Goal: Information Seeking & Learning: Learn about a topic

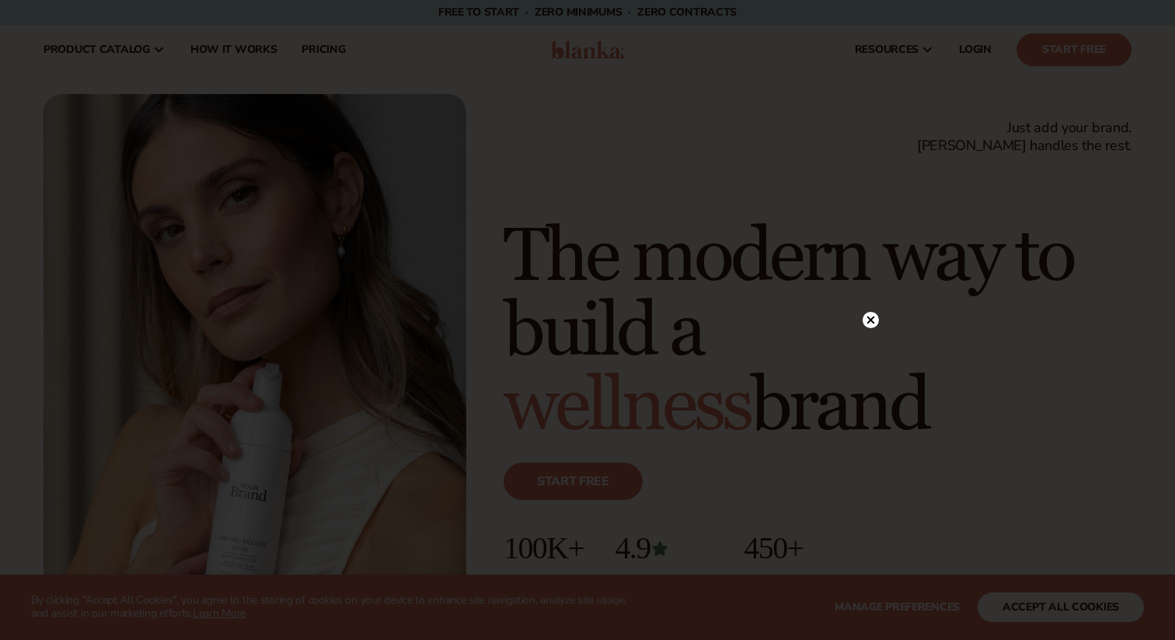
click at [1101, 613] on div at bounding box center [587, 320] width 1175 height 640
click at [874, 106] on circle at bounding box center [871, 111] width 16 height 16
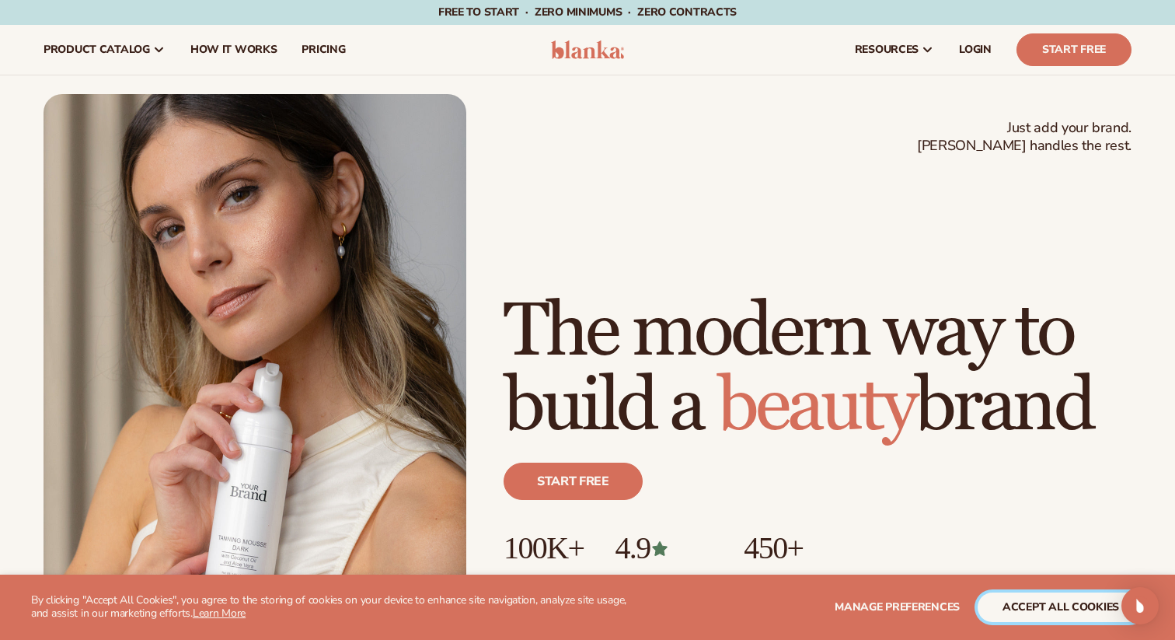
click at [1047, 606] on button "accept all cookies" at bounding box center [1061, 607] width 166 height 30
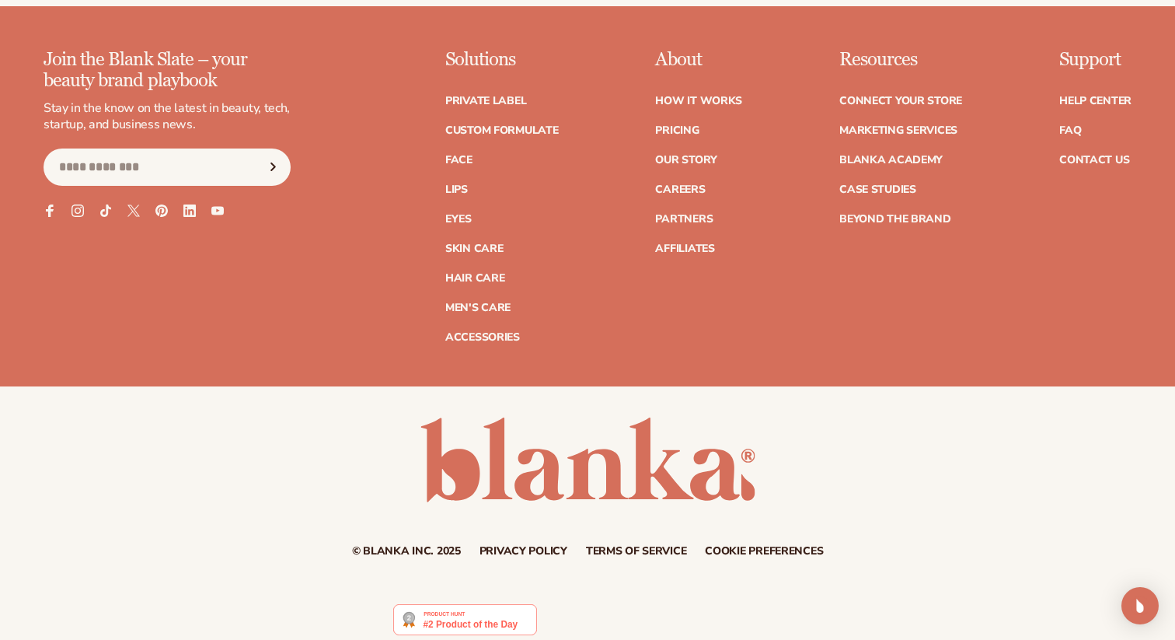
scroll to position [6344, 0]
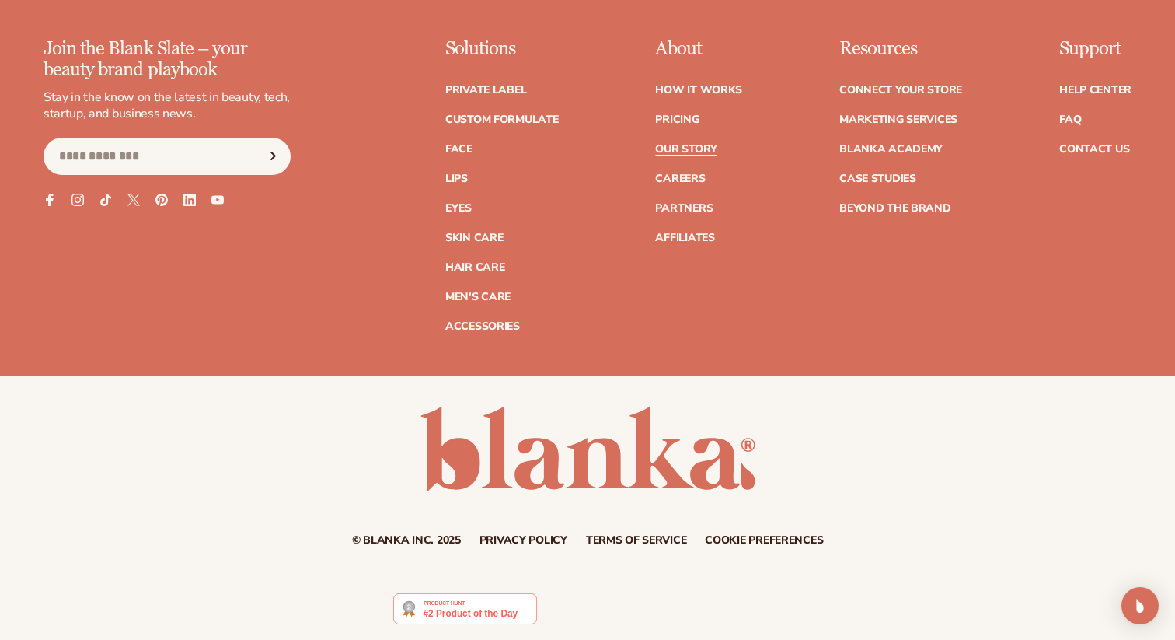
click at [693, 148] on link "Our Story" at bounding box center [685, 149] width 61 height 11
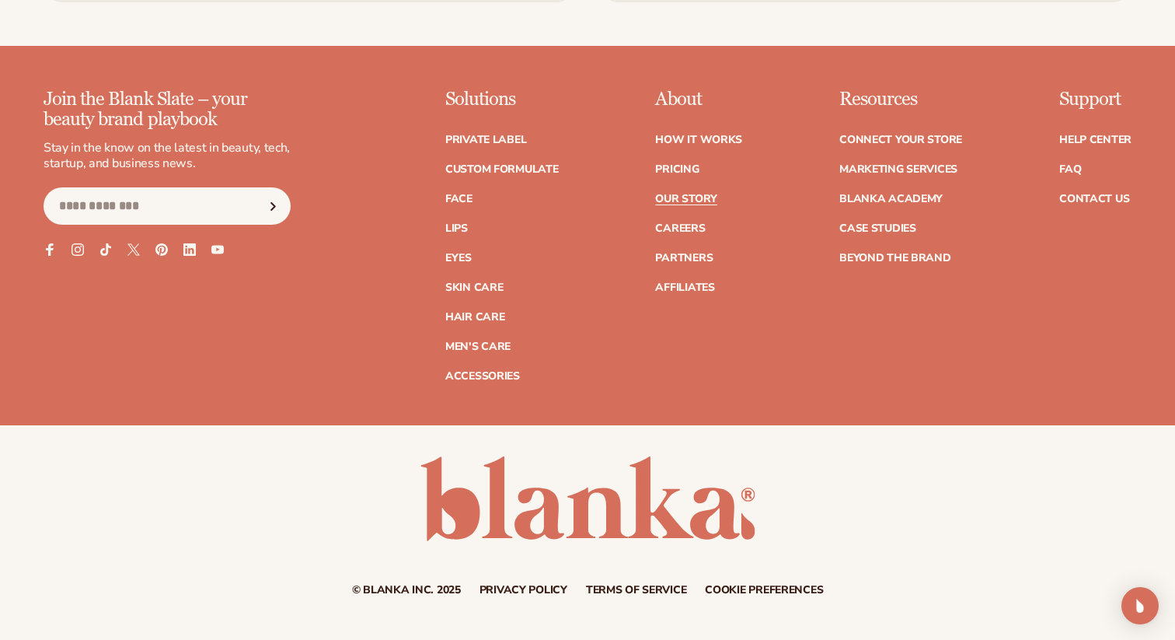
scroll to position [4347, 0]
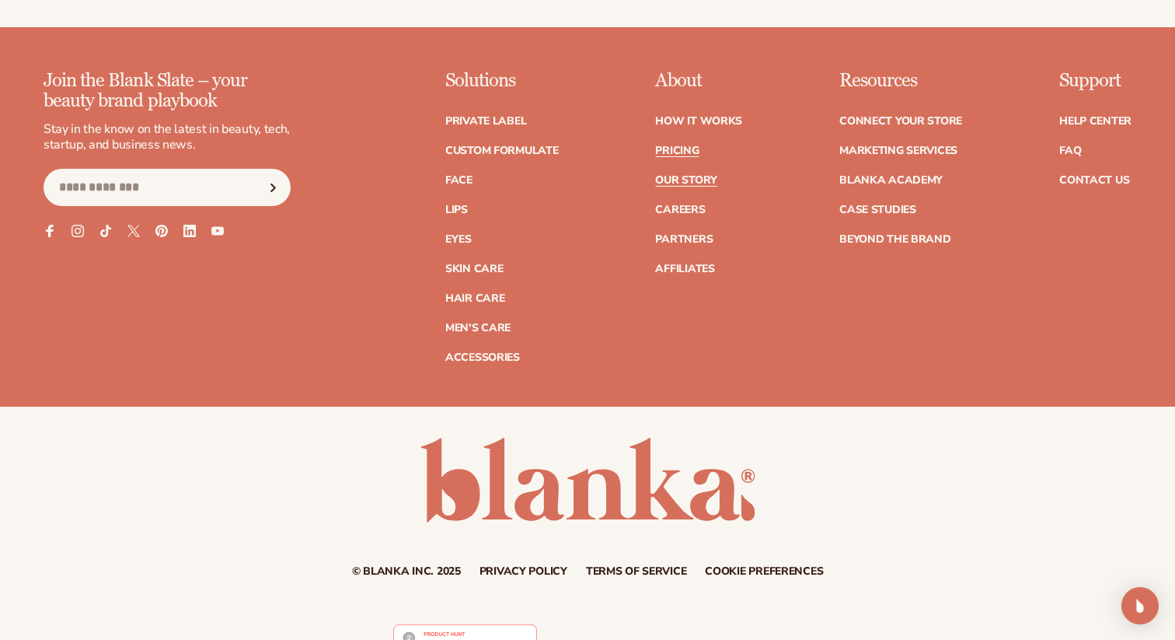
click at [685, 145] on link "Pricing" at bounding box center [677, 150] width 44 height 11
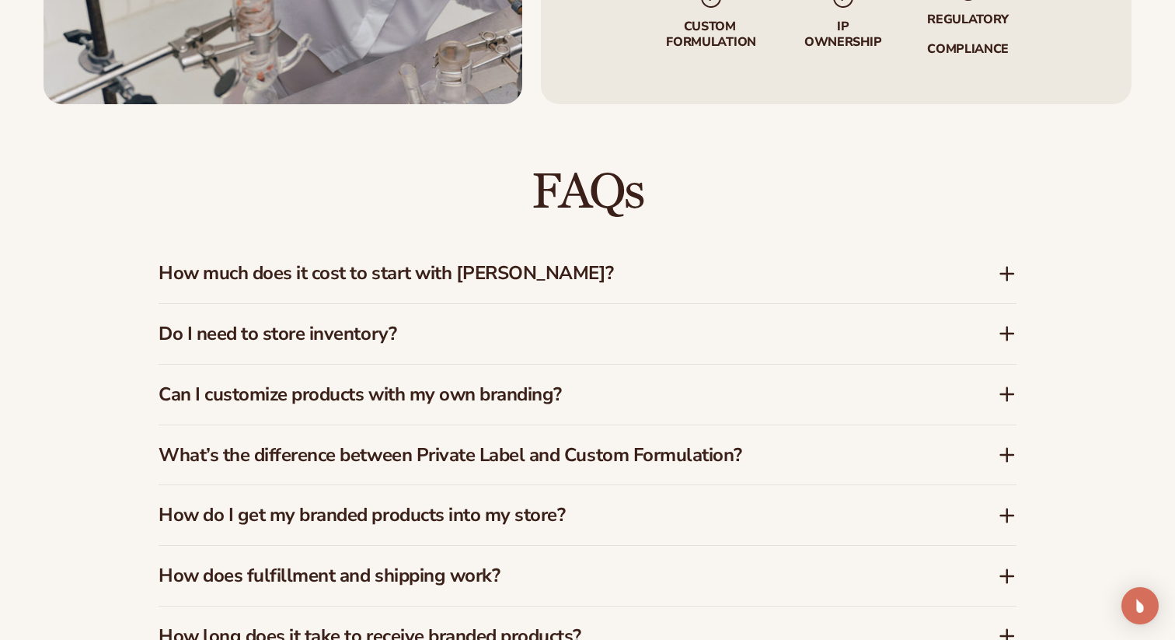
scroll to position [2184, 0]
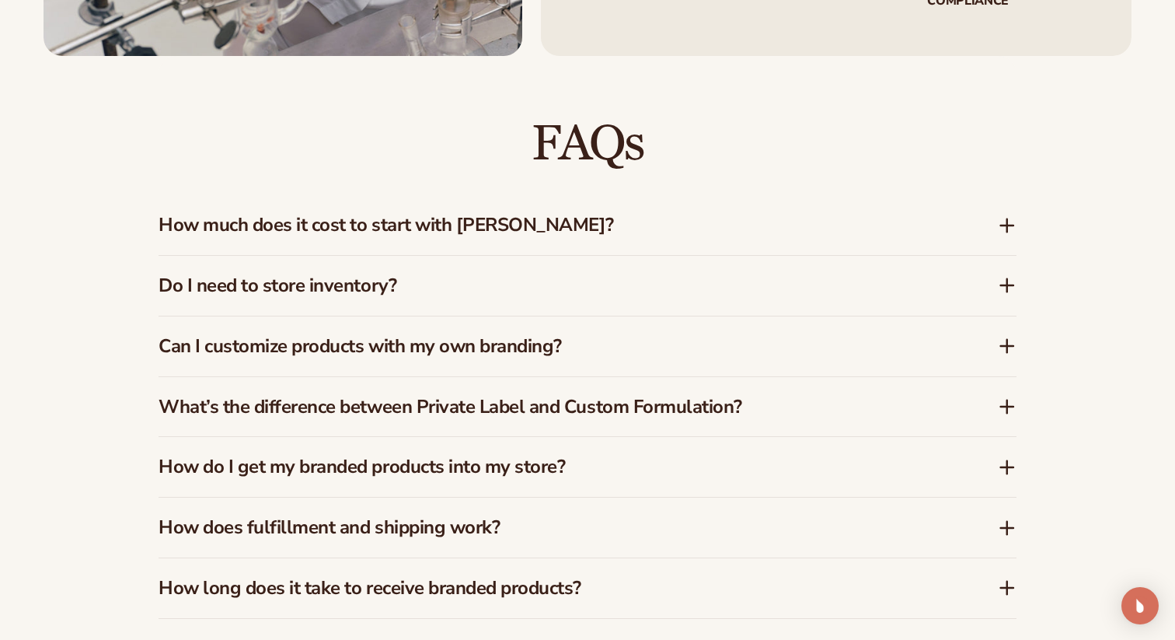
click at [757, 228] on h3 "How much does it cost to start with Blanka?" at bounding box center [555, 225] width 793 height 23
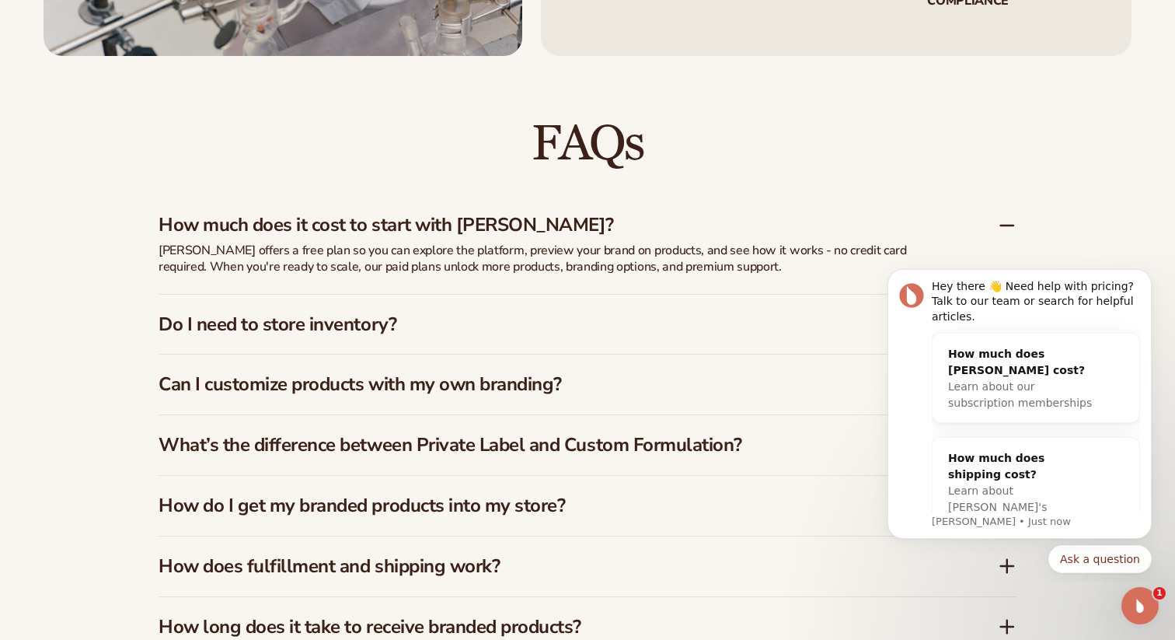
scroll to position [0, 0]
click at [1149, 274] on icon "Dismiss notification" at bounding box center [1147, 273] width 9 height 9
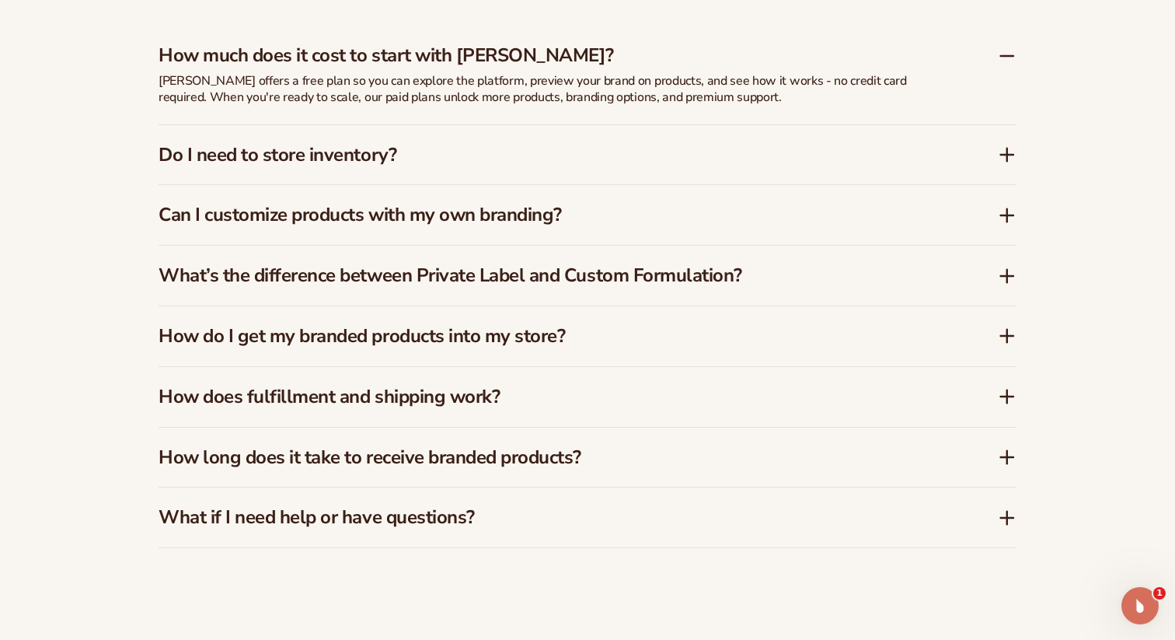
scroll to position [2356, 0]
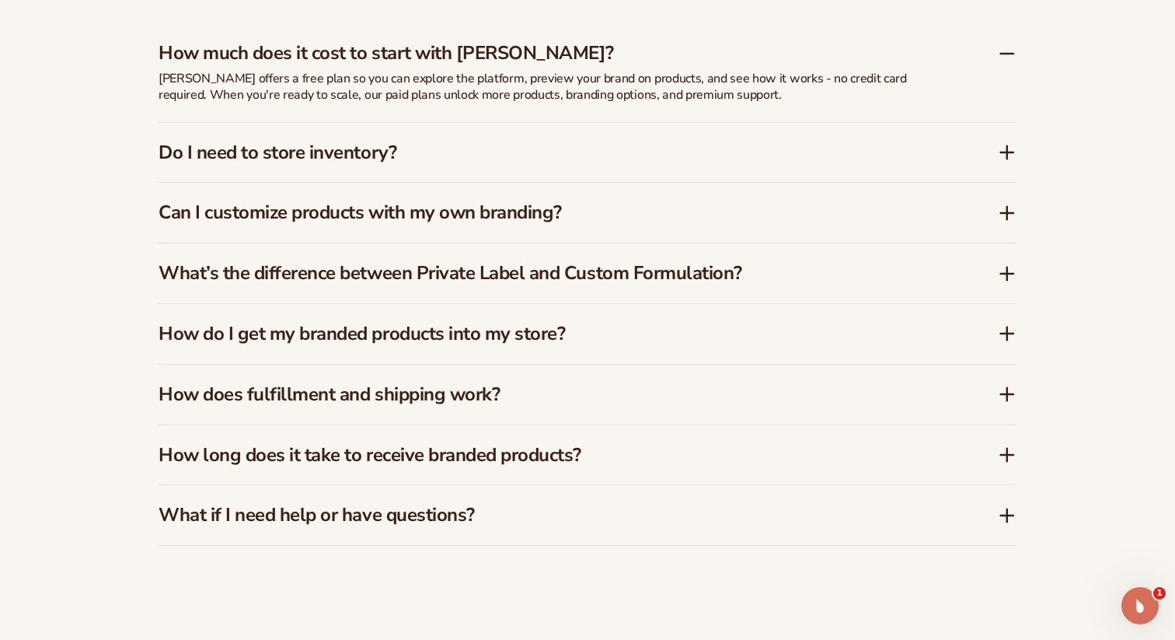
click at [884, 160] on h3 "Do I need to store inventory?" at bounding box center [555, 152] width 793 height 23
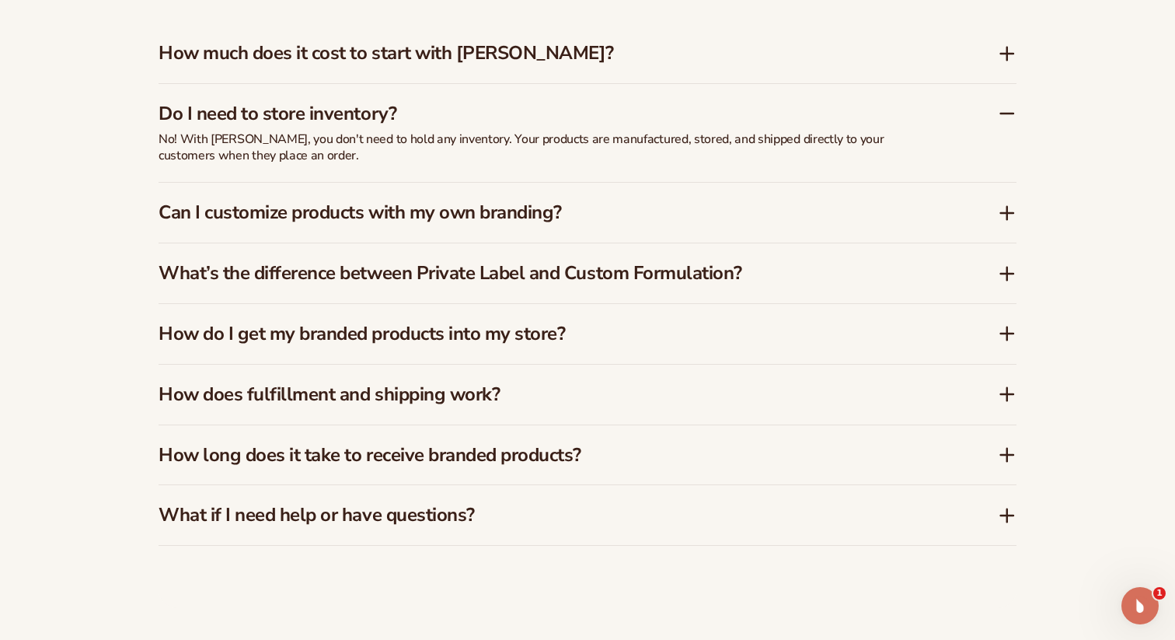
click at [896, 215] on h3 "Can I customize products with my own branding?" at bounding box center [555, 212] width 793 height 23
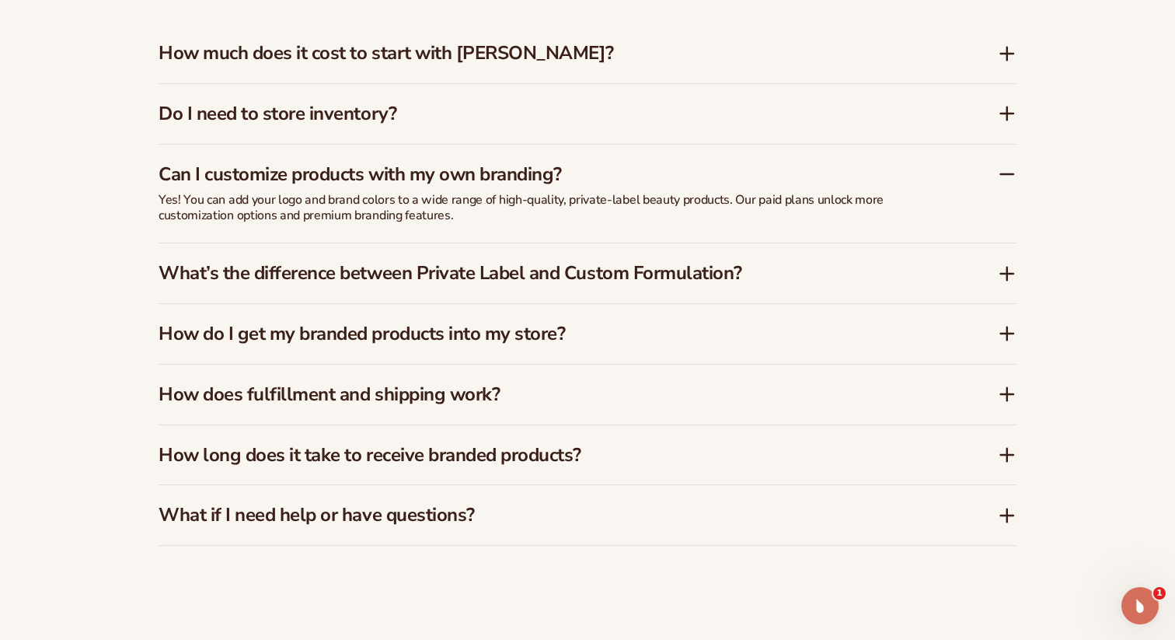
click at [876, 273] on h3 "What’s the difference between Private Label and Custom Formulation?" at bounding box center [555, 273] width 793 height 23
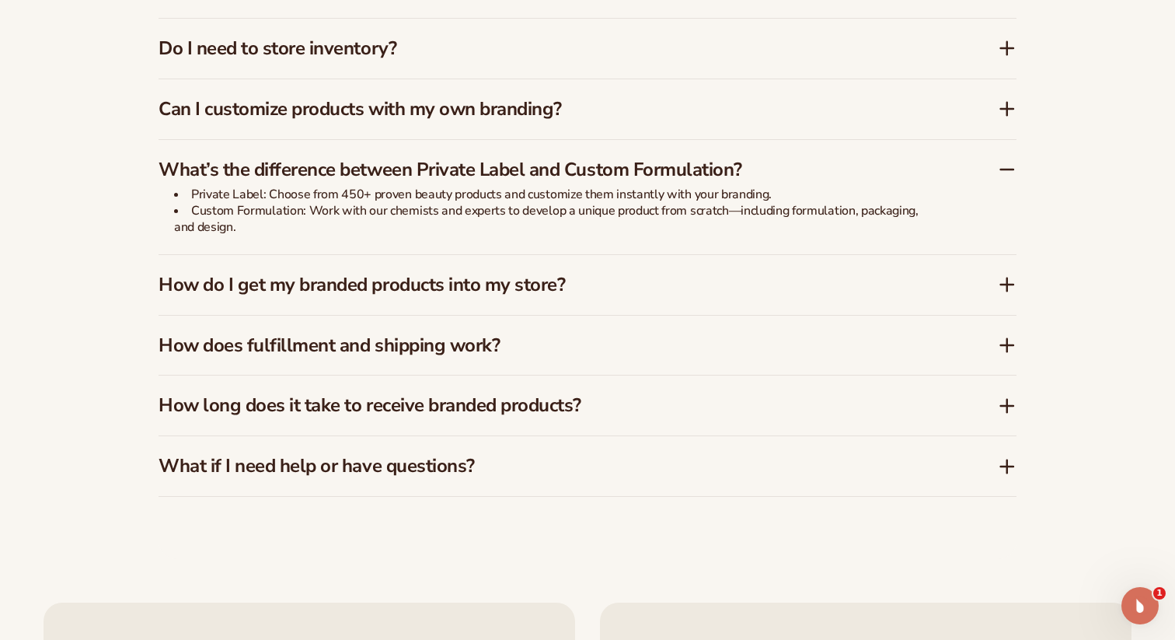
scroll to position [2431, 0]
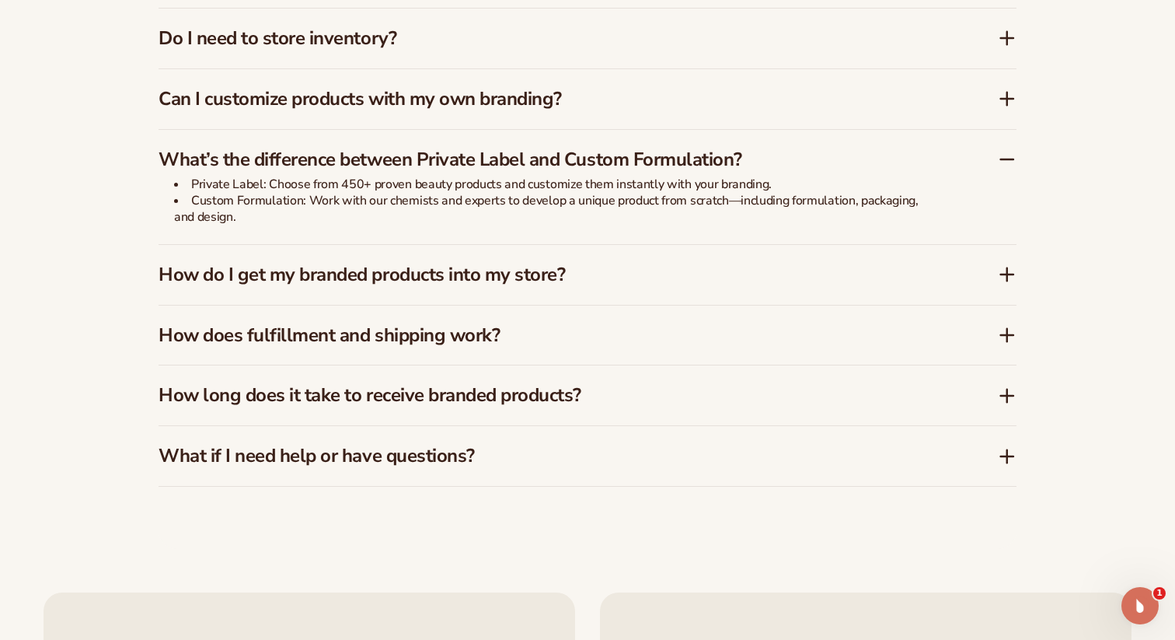
click at [902, 290] on div "How do I get my branded products into my store?" at bounding box center [588, 275] width 858 height 60
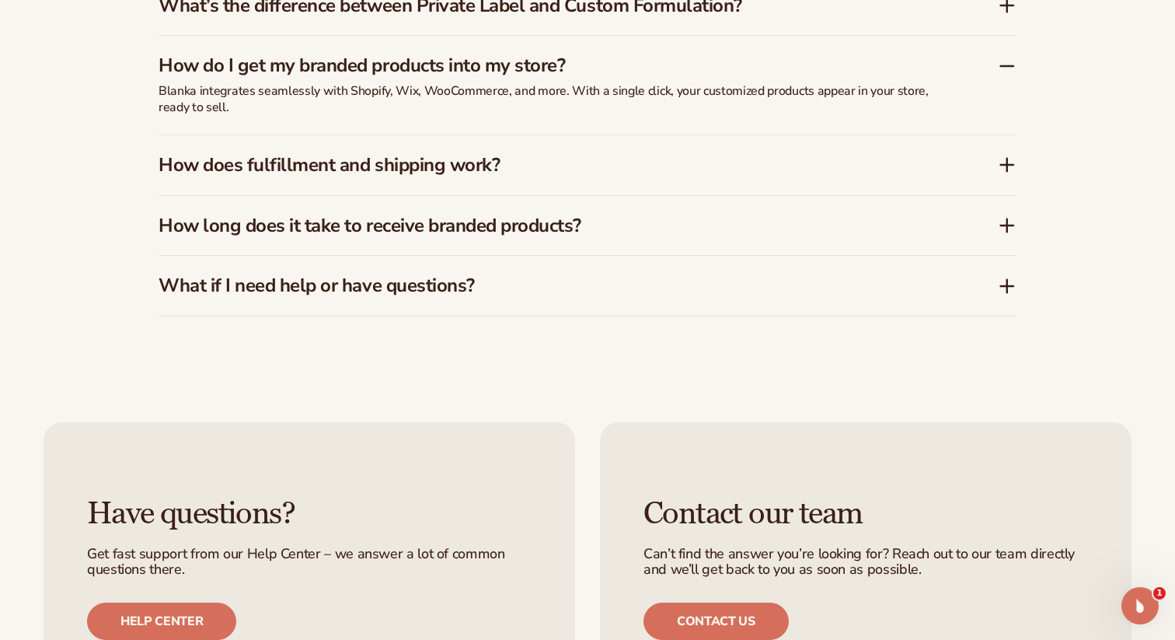
scroll to position [2588, 0]
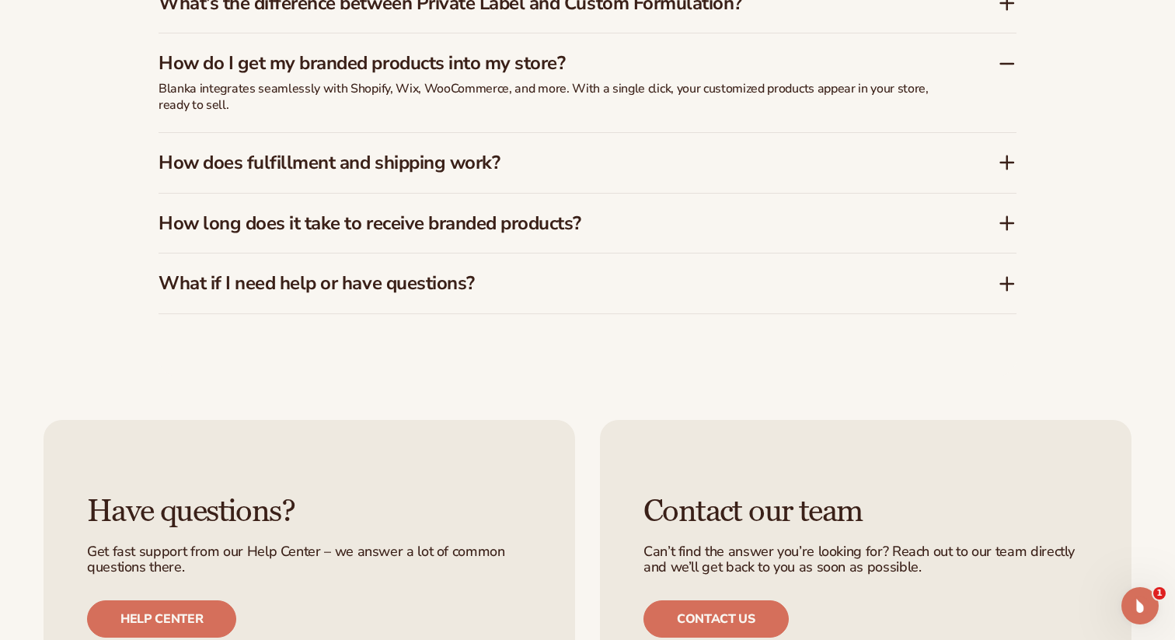
click at [888, 236] on div "How long does it take to receive branded products?" at bounding box center [588, 224] width 858 height 60
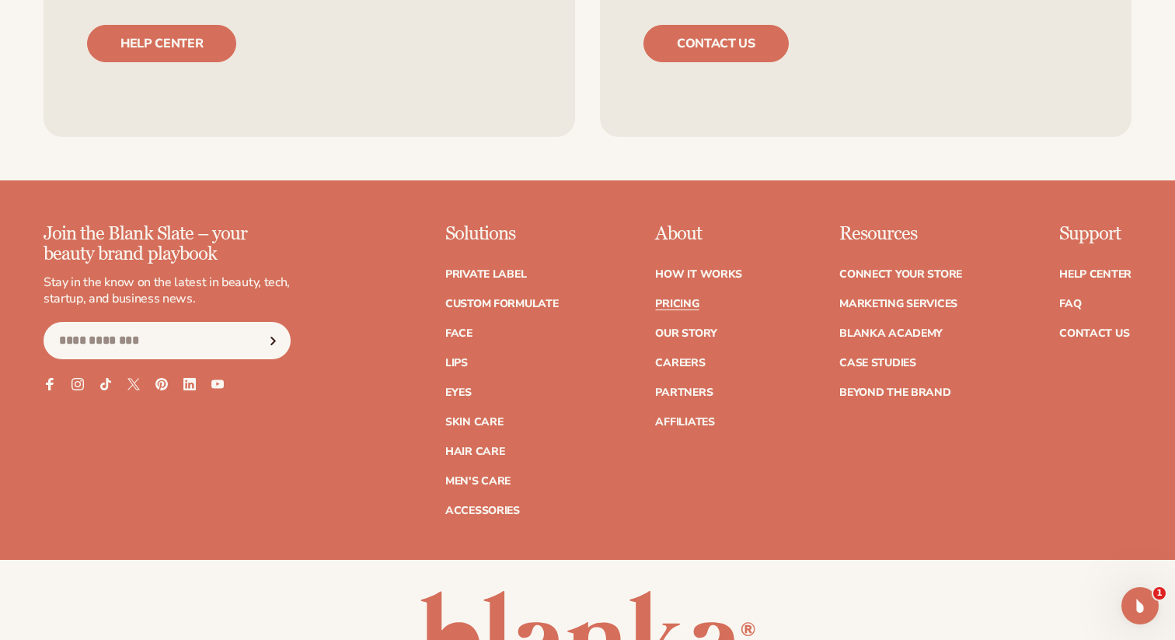
scroll to position [3147, 0]
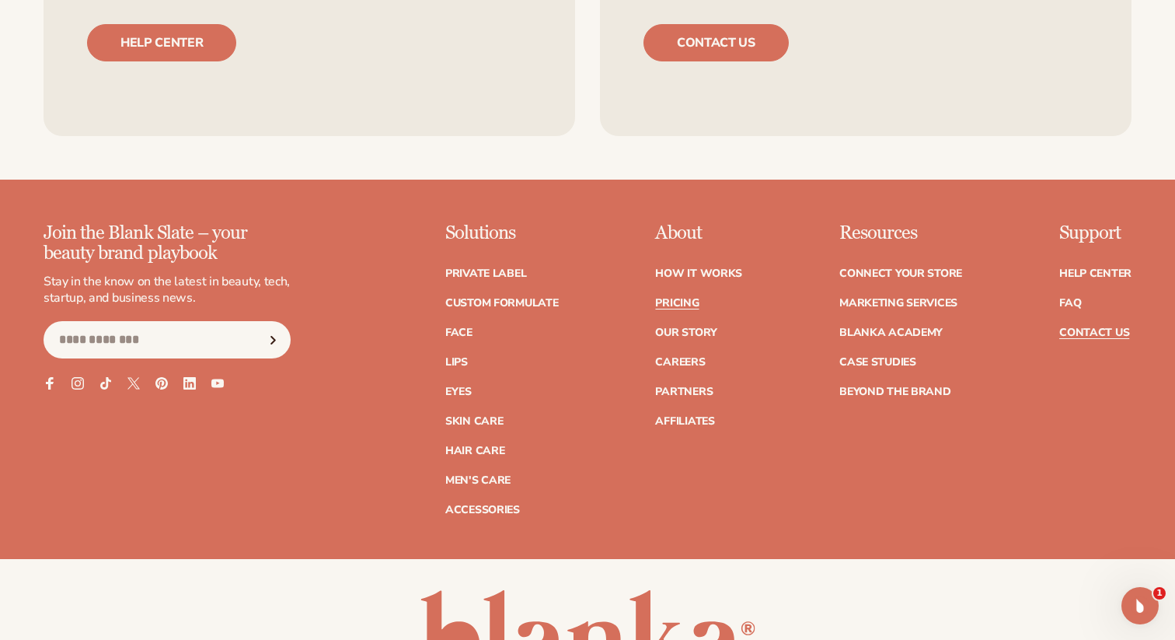
click at [1093, 337] on link "Contact Us" at bounding box center [1094, 332] width 70 height 11
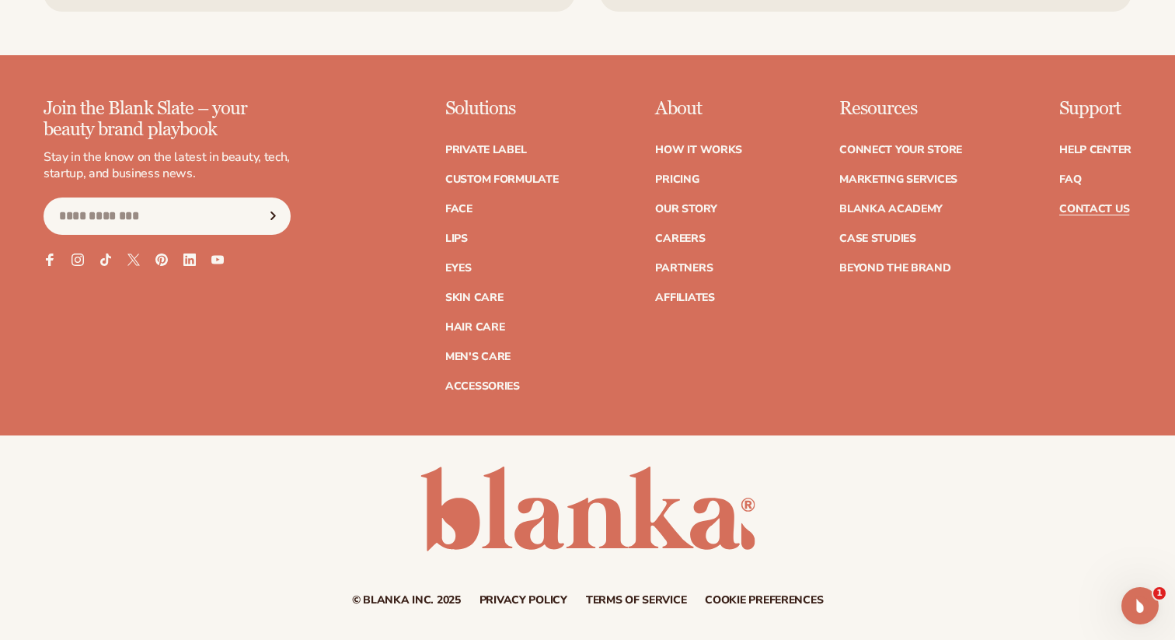
scroll to position [1415, 0]
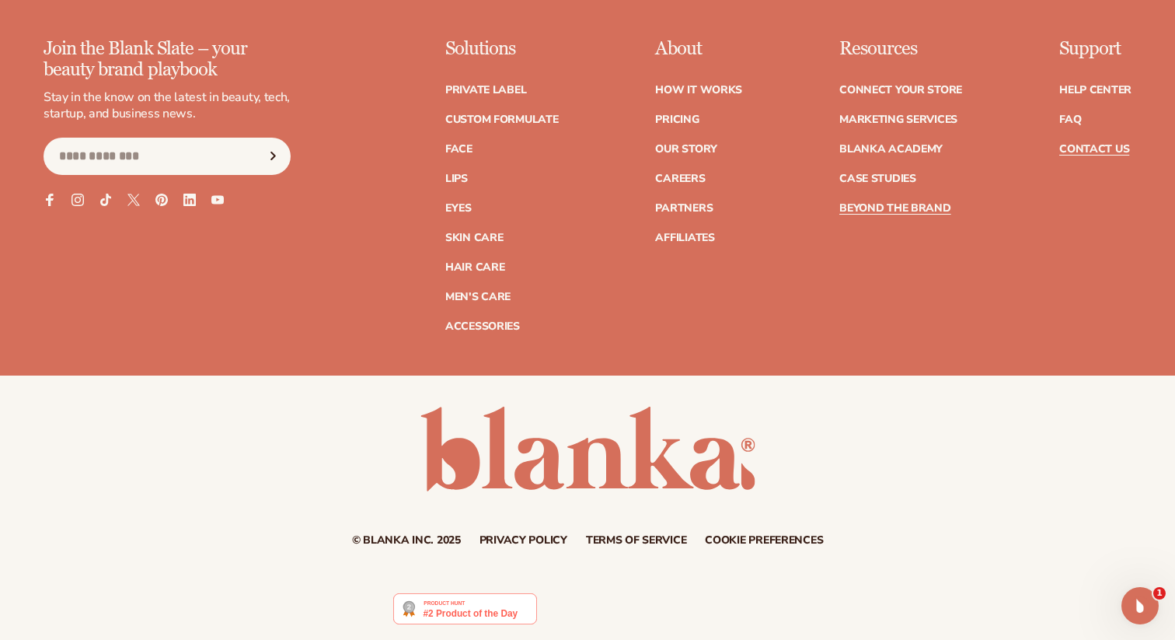
click at [924, 209] on link "Beyond the brand" at bounding box center [895, 208] width 112 height 11
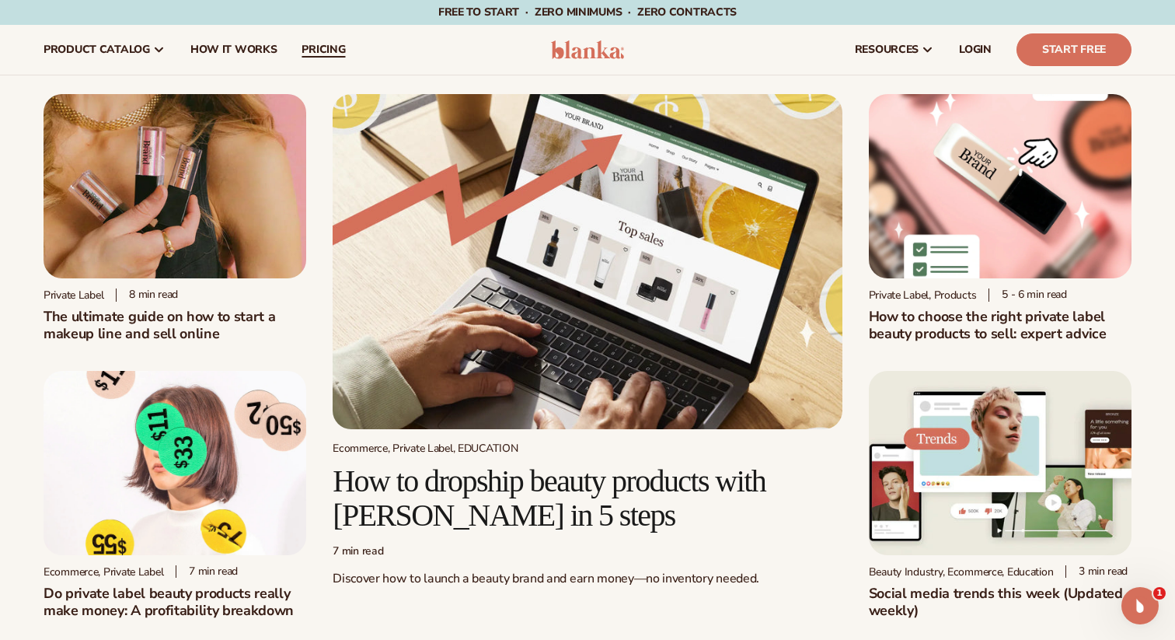
click at [313, 44] on span "pricing" at bounding box center [324, 50] width 44 height 12
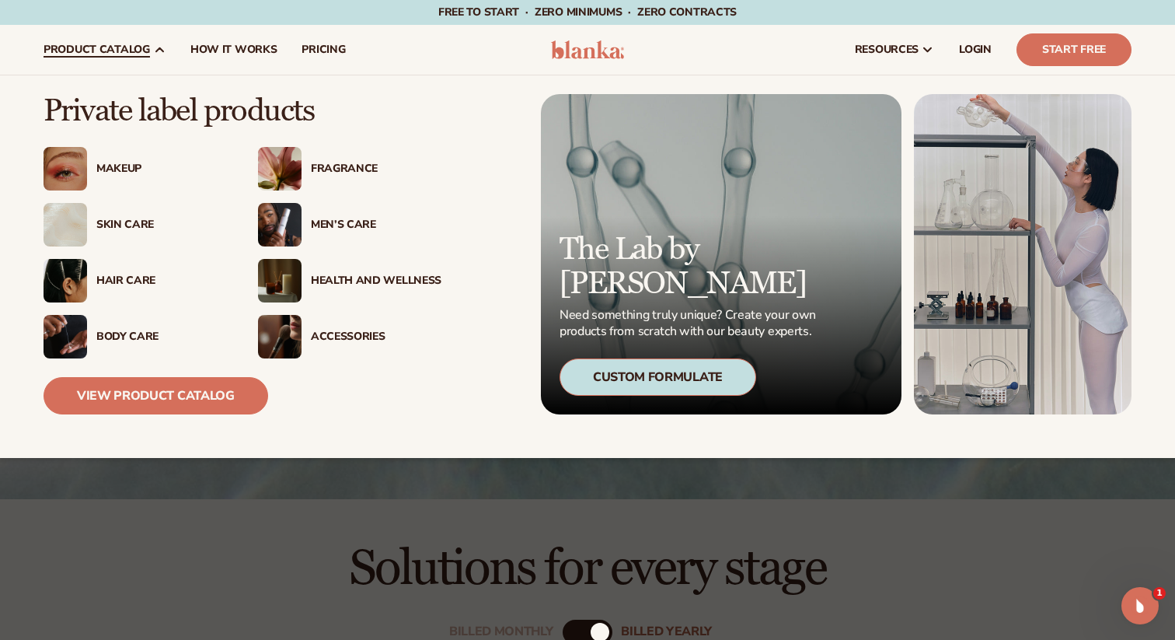
click at [127, 277] on div "Hair Care" at bounding box center [161, 280] width 131 height 13
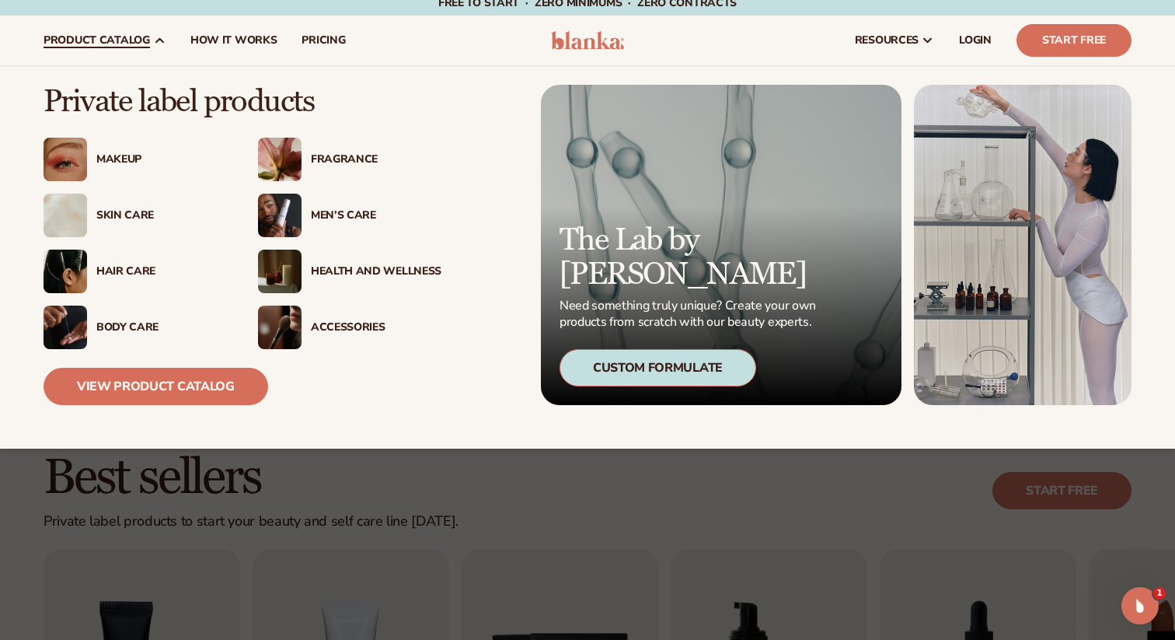
scroll to position [16, 0]
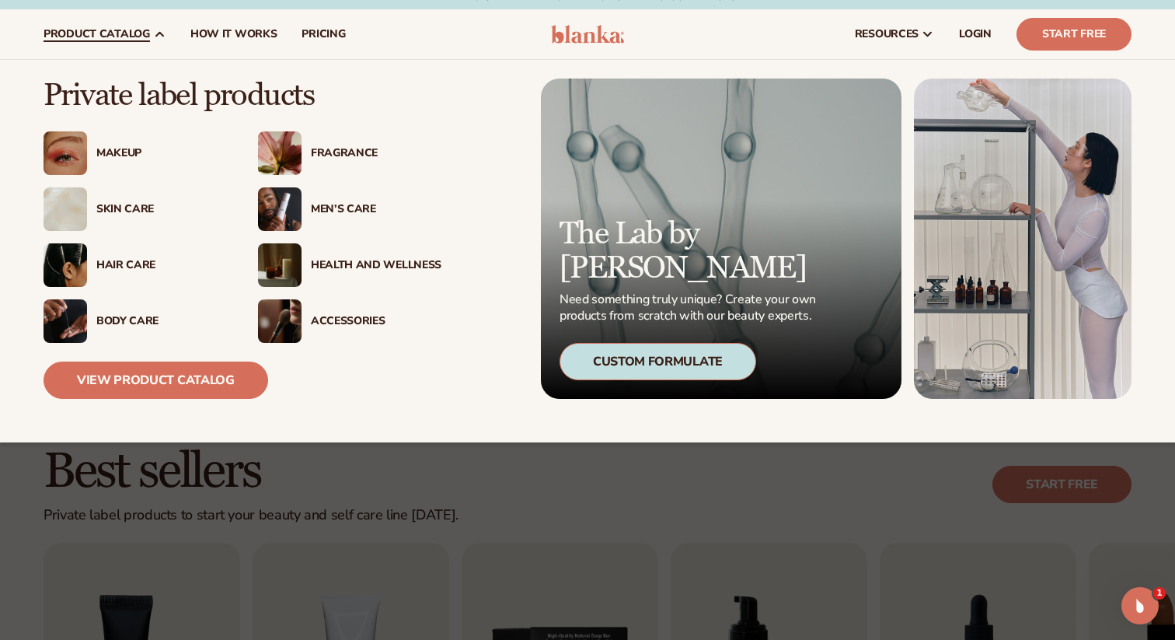
click at [122, 319] on div "Body Care" at bounding box center [161, 321] width 131 height 13
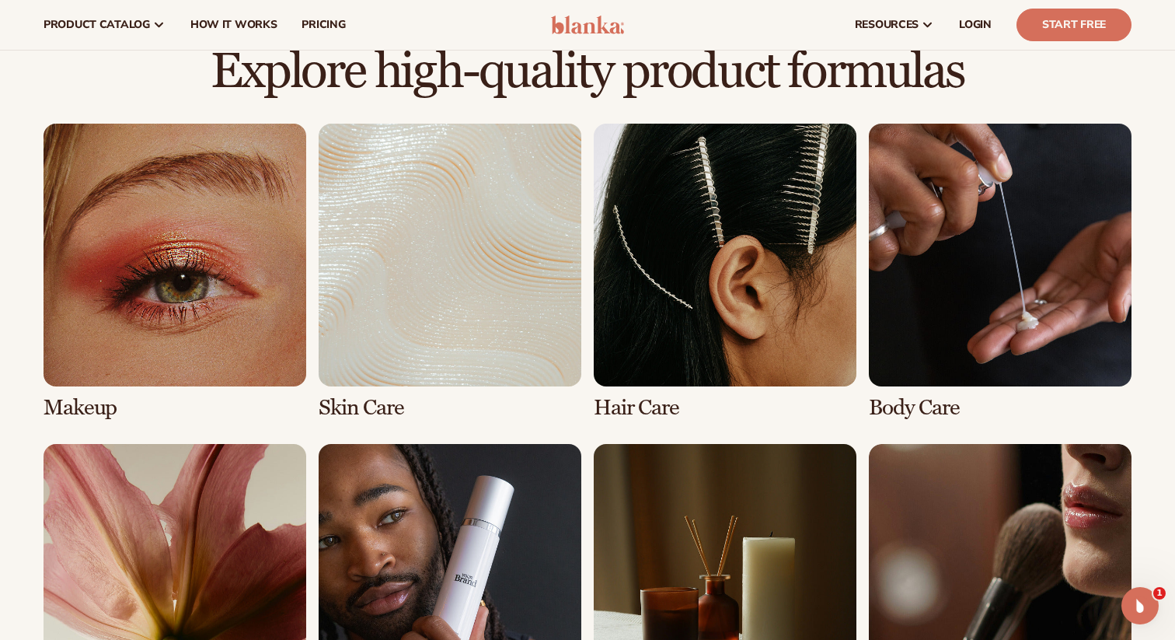
scroll to position [1045, 0]
click at [675, 346] on link "3 / 8" at bounding box center [725, 272] width 263 height 296
click at [685, 283] on link "3 / 8" at bounding box center [725, 272] width 263 height 296
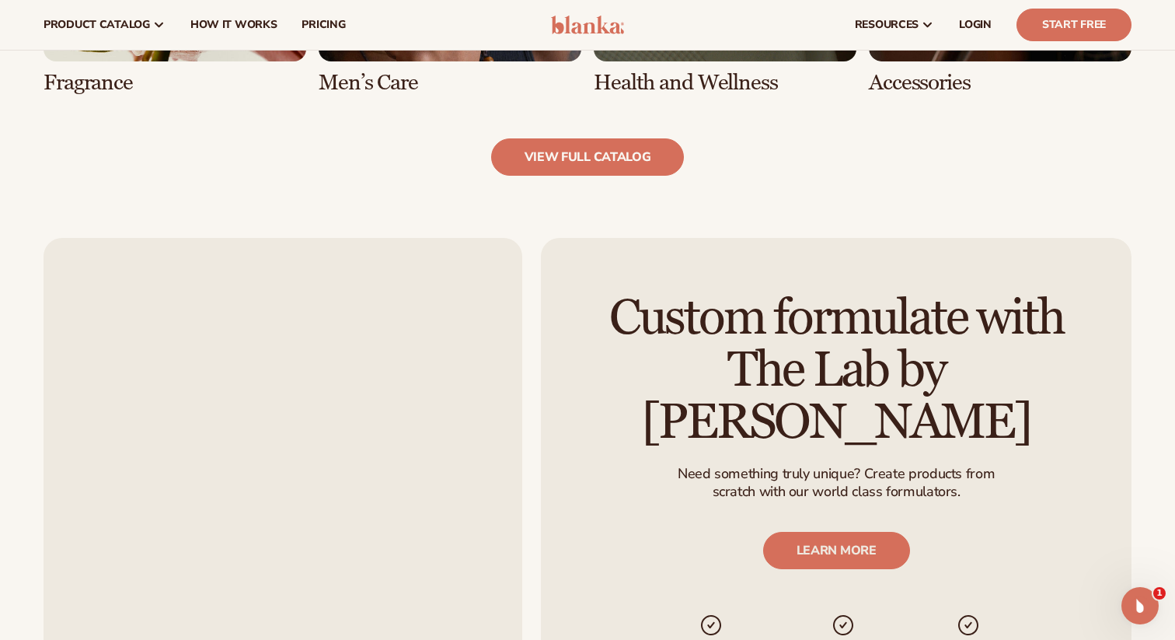
scroll to position [1652, 0]
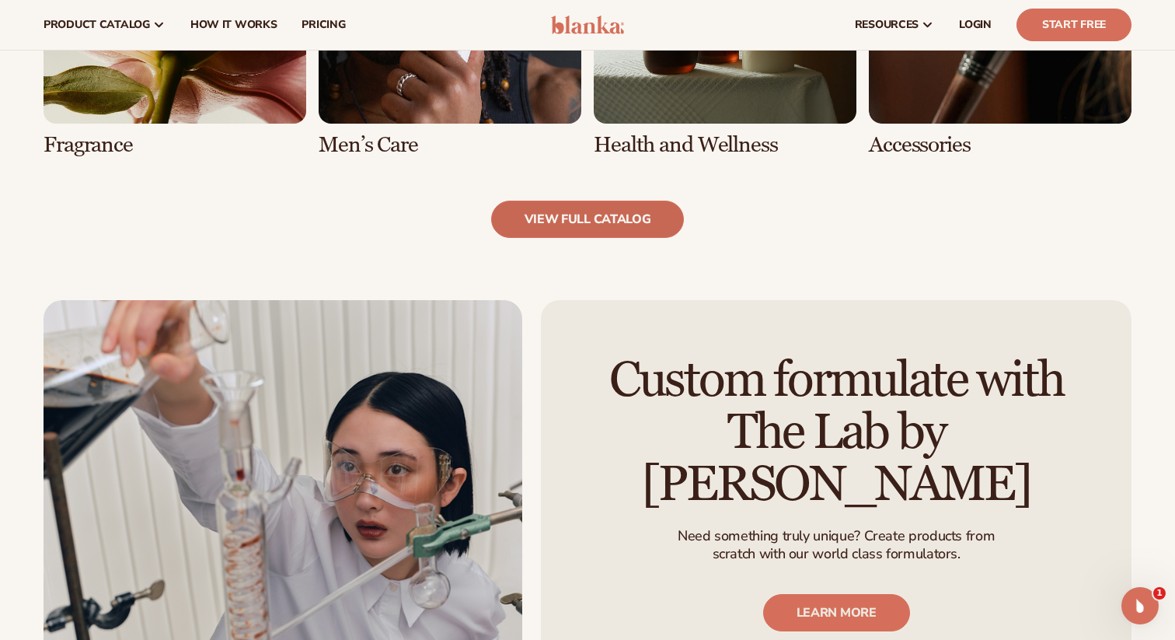
click at [566, 222] on link "view full catalog" at bounding box center [588, 219] width 194 height 37
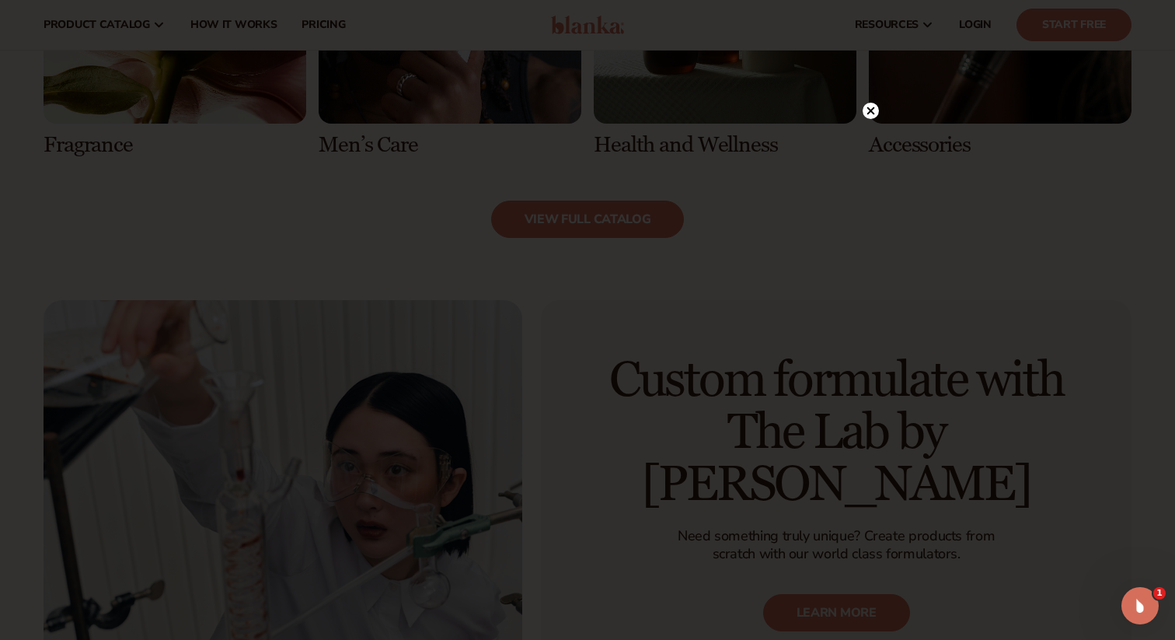
click at [869, 110] on icon at bounding box center [871, 111] width 8 height 8
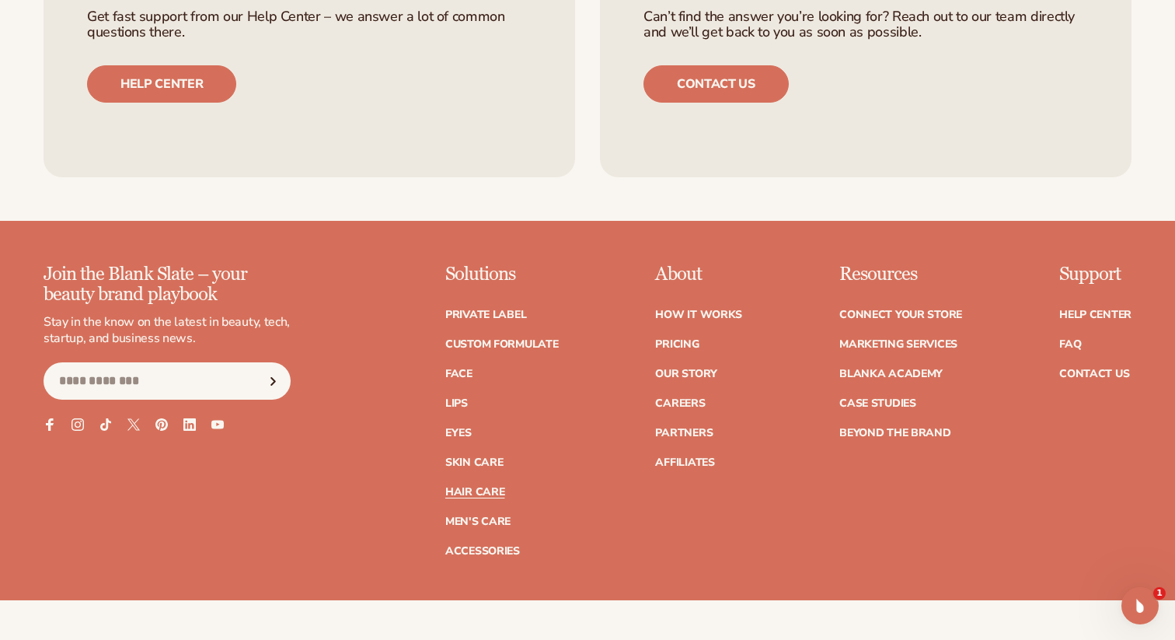
scroll to position [3133, 0]
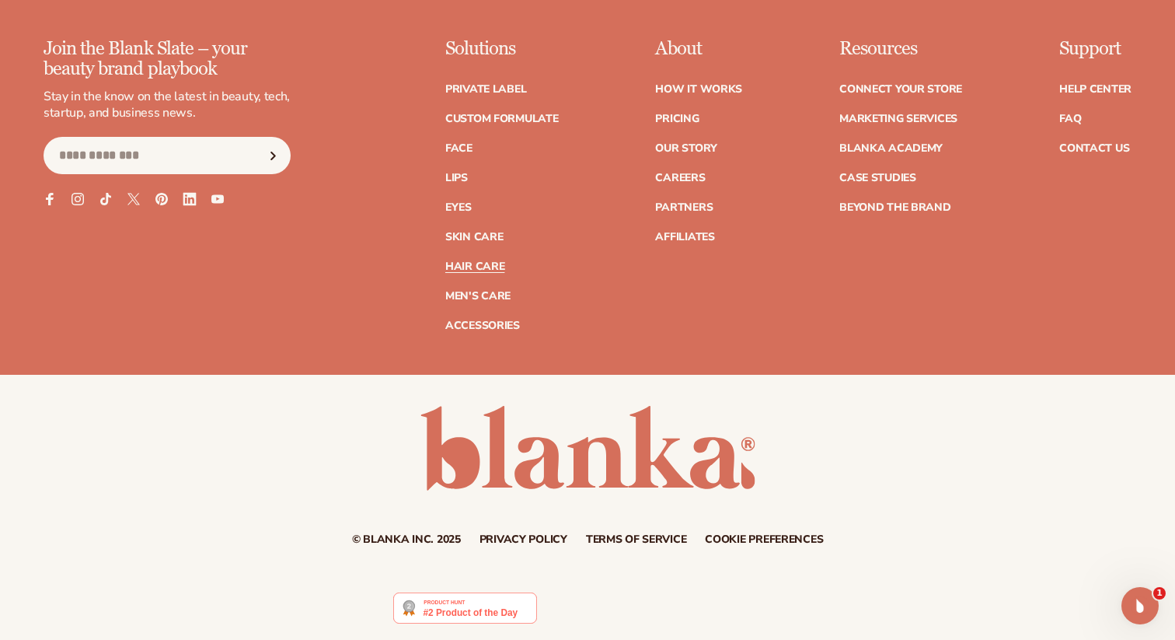
click at [190, 200] on icon at bounding box center [189, 198] width 13 height 13
click at [694, 148] on link "Our Story" at bounding box center [685, 148] width 61 height 11
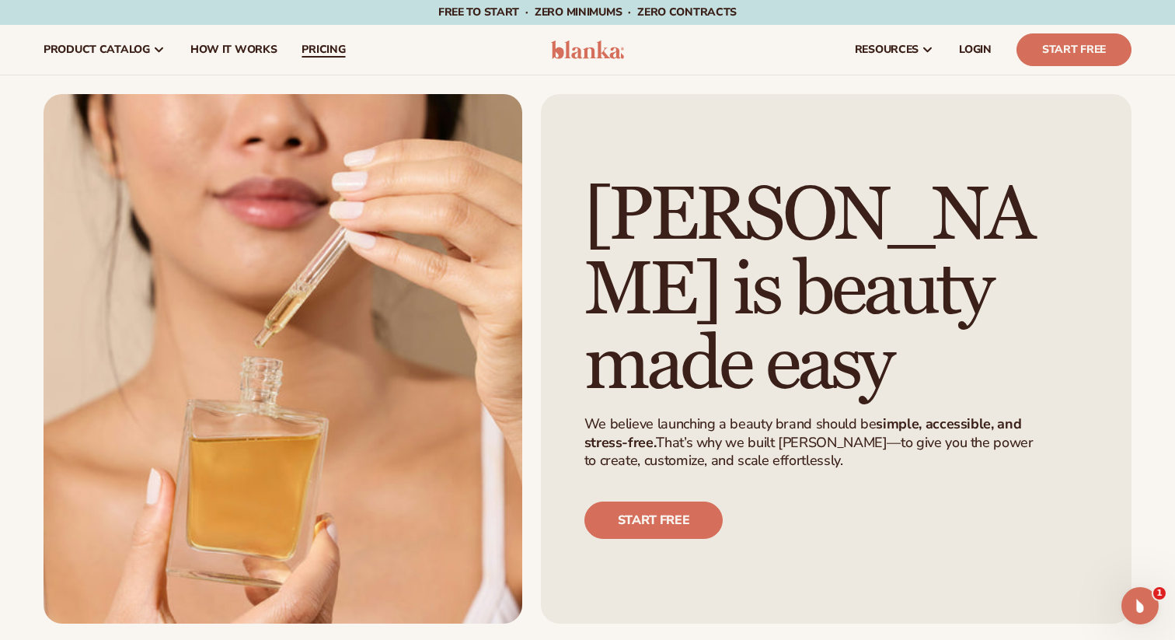
click at [320, 47] on span "pricing" at bounding box center [324, 50] width 44 height 12
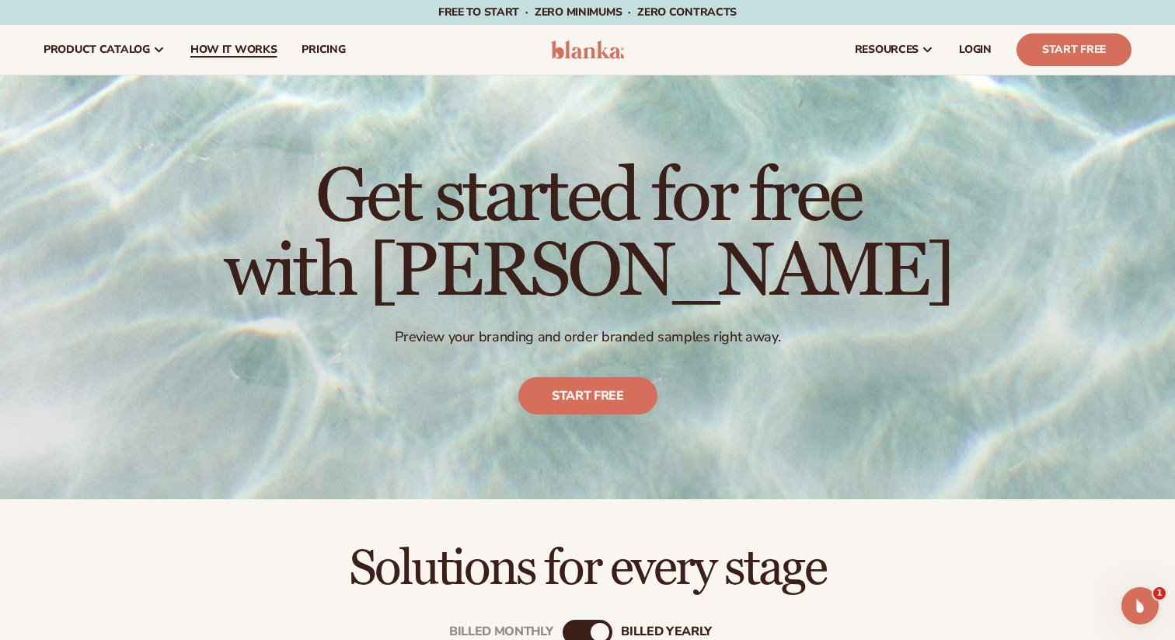
click at [219, 47] on span "How It Works" at bounding box center [233, 50] width 87 height 12
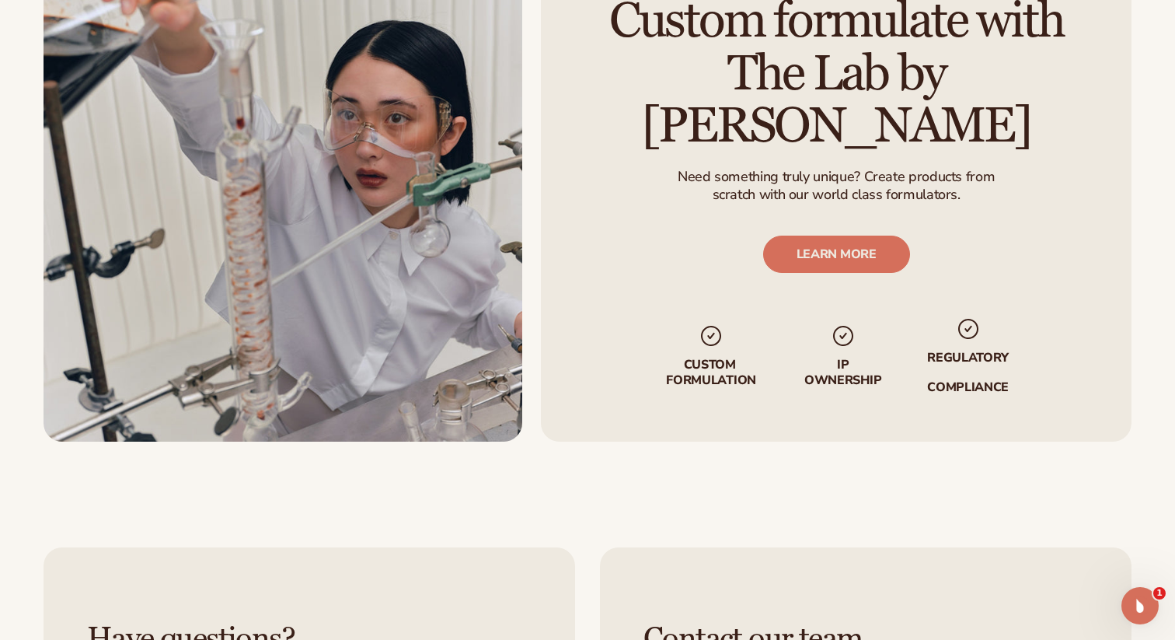
scroll to position [3615, 0]
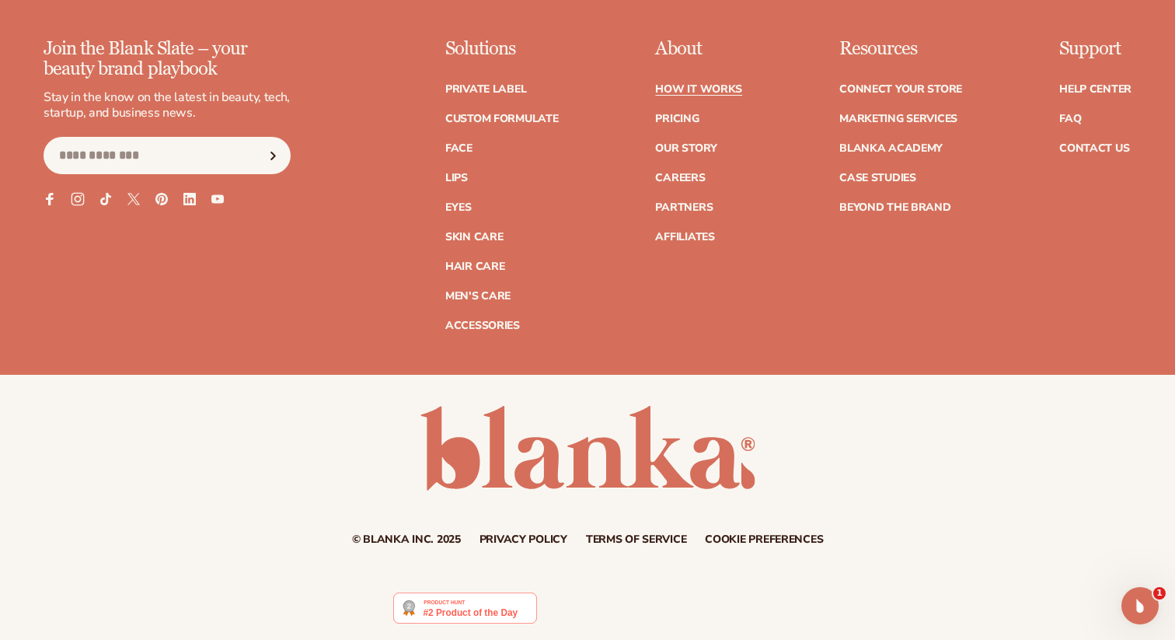
click at [73, 195] on icon at bounding box center [77, 199] width 13 height 13
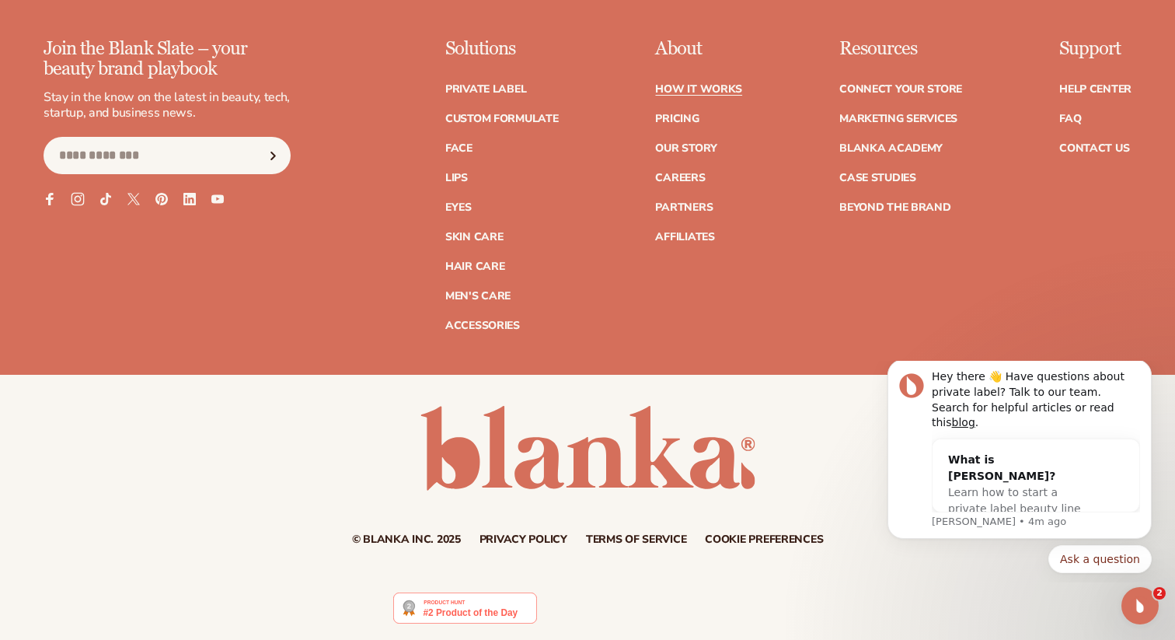
scroll to position [0, 0]
click at [1065, 120] on link "FAQ" at bounding box center [1070, 118] width 22 height 11
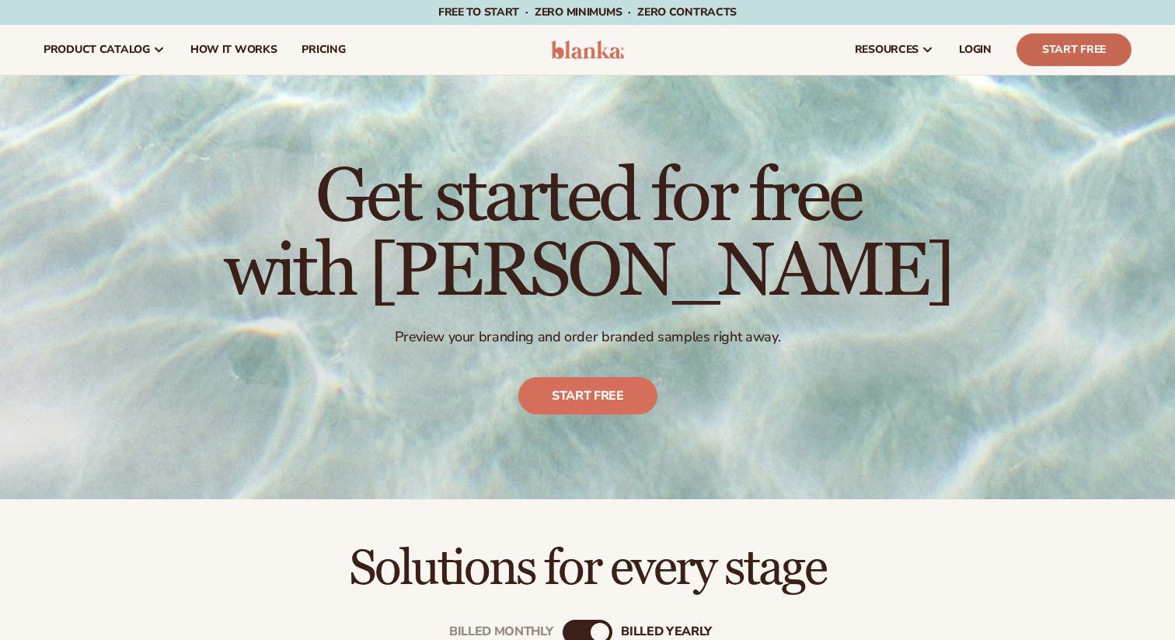
click at [1060, 51] on link "Start Free" at bounding box center [1074, 49] width 115 height 33
